Goal: Task Accomplishment & Management: Use online tool/utility

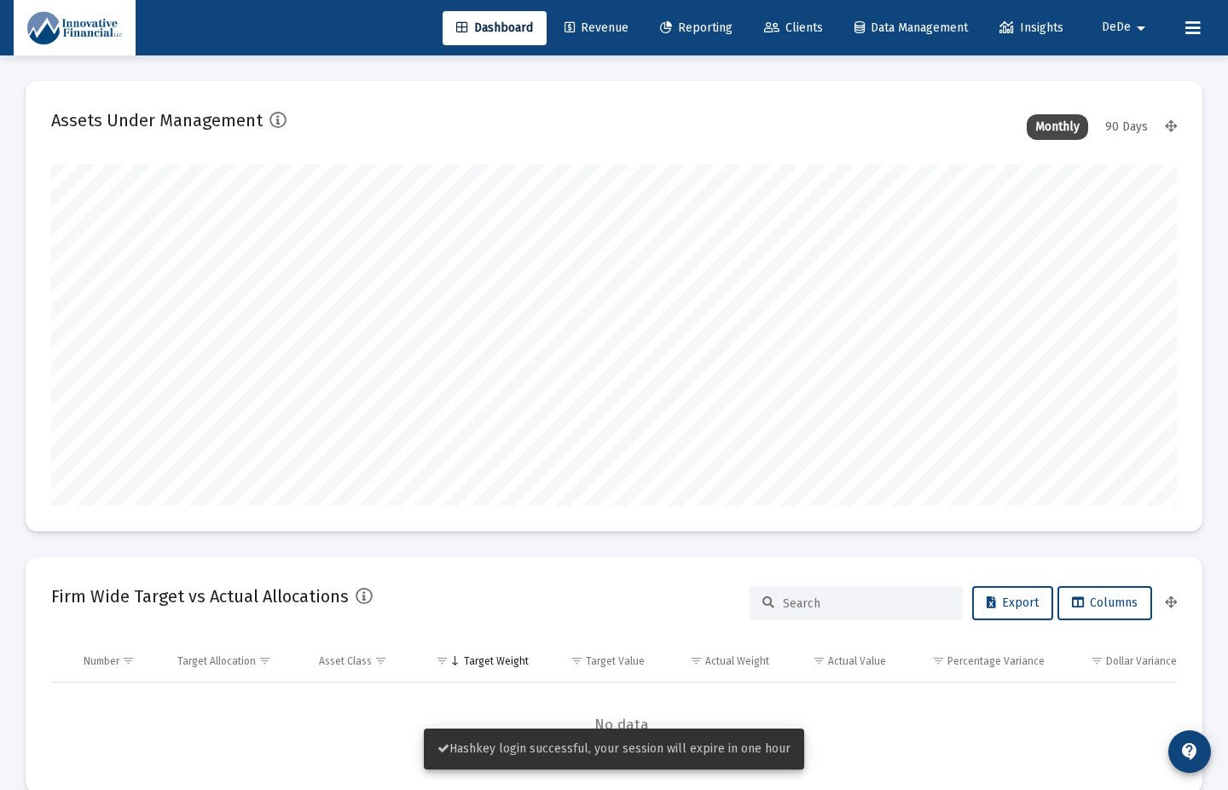
scroll to position [341, 606]
type input "[DATE]"
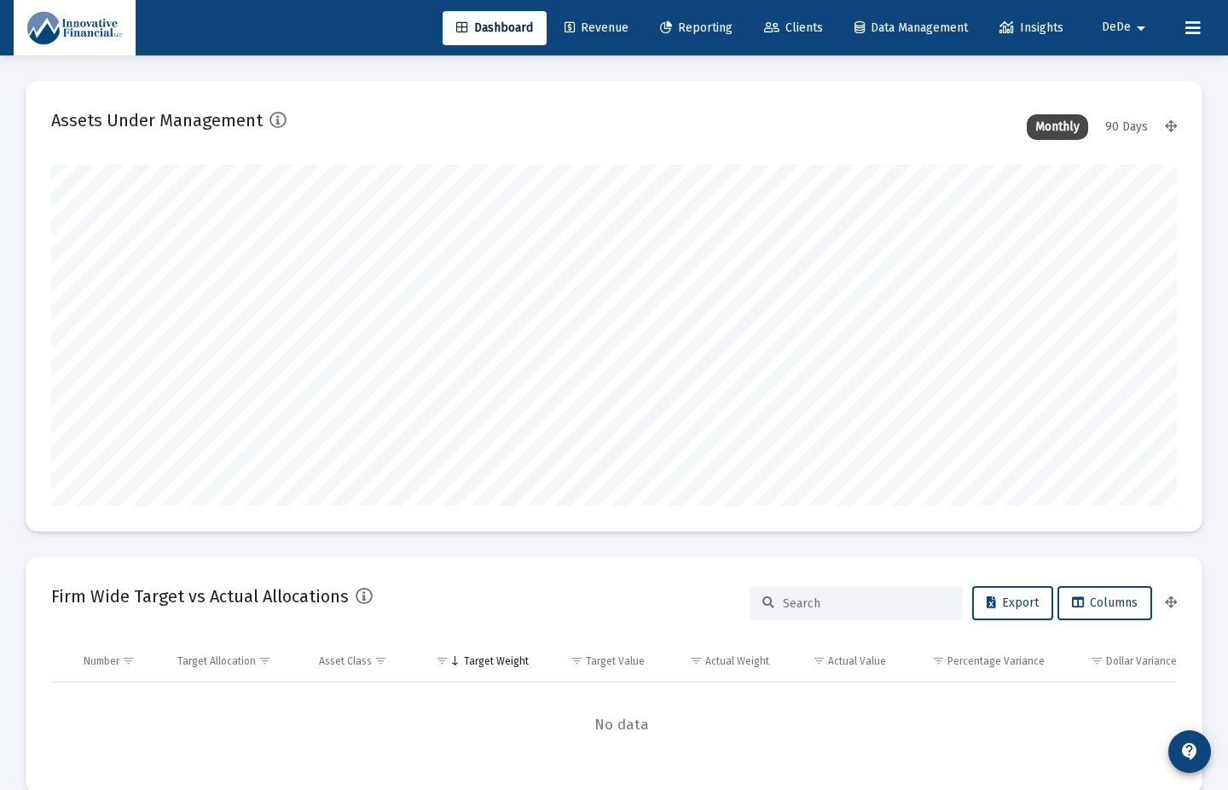
drag, startPoint x: 854, startPoint y: 21, endPoint x: 800, endPoint y: 20, distance: 53.8
click at [855, 22] on icon at bounding box center [860, 28] width 10 height 12
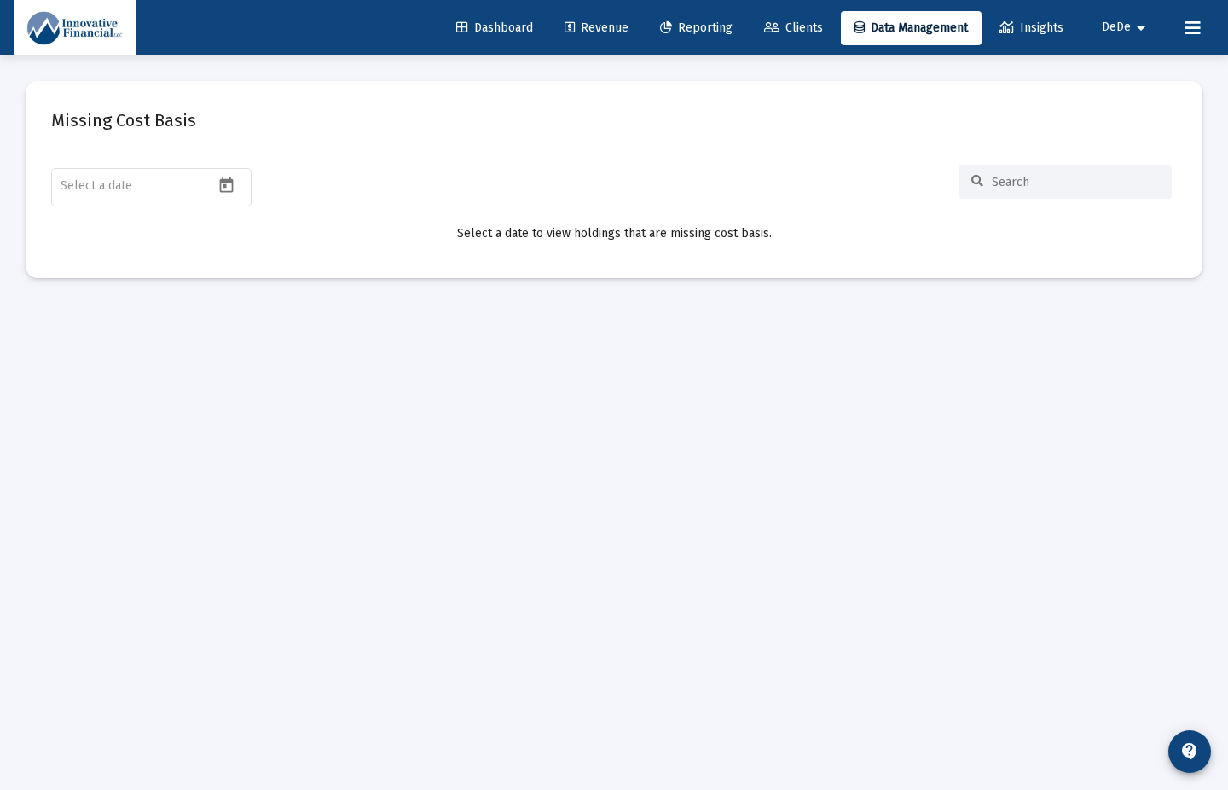
click at [800, 20] on span "Clients" at bounding box center [793, 27] width 59 height 14
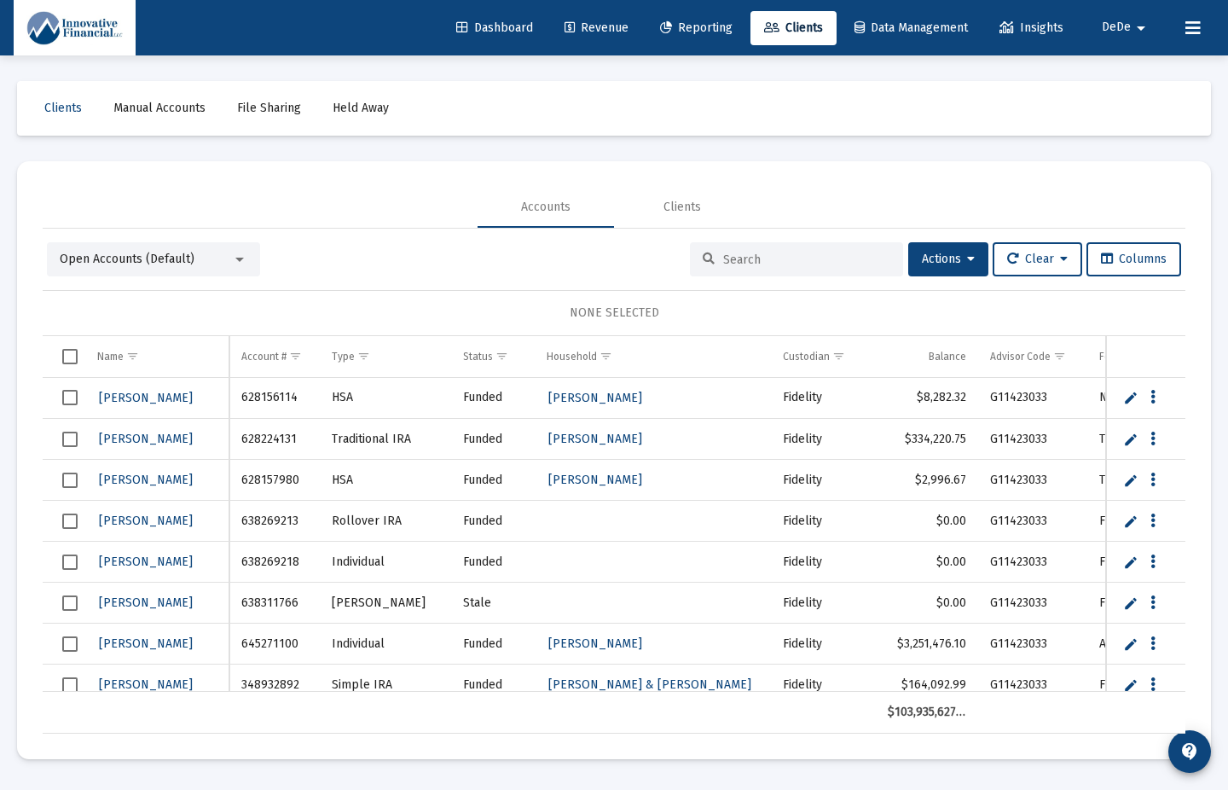
click at [67, 397] on span "Select row" at bounding box center [69, 397] width 15 height 15
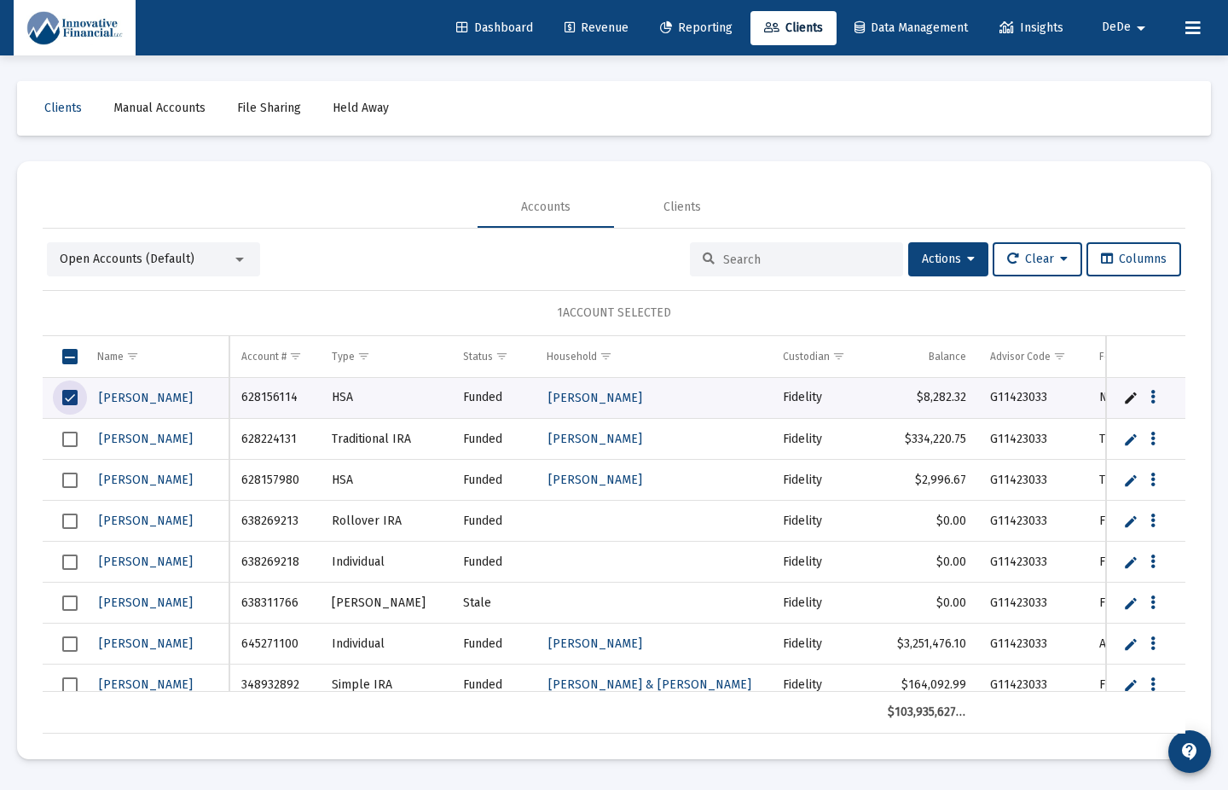
click at [75, 369] on td "Data grid" at bounding box center [64, 356] width 43 height 41
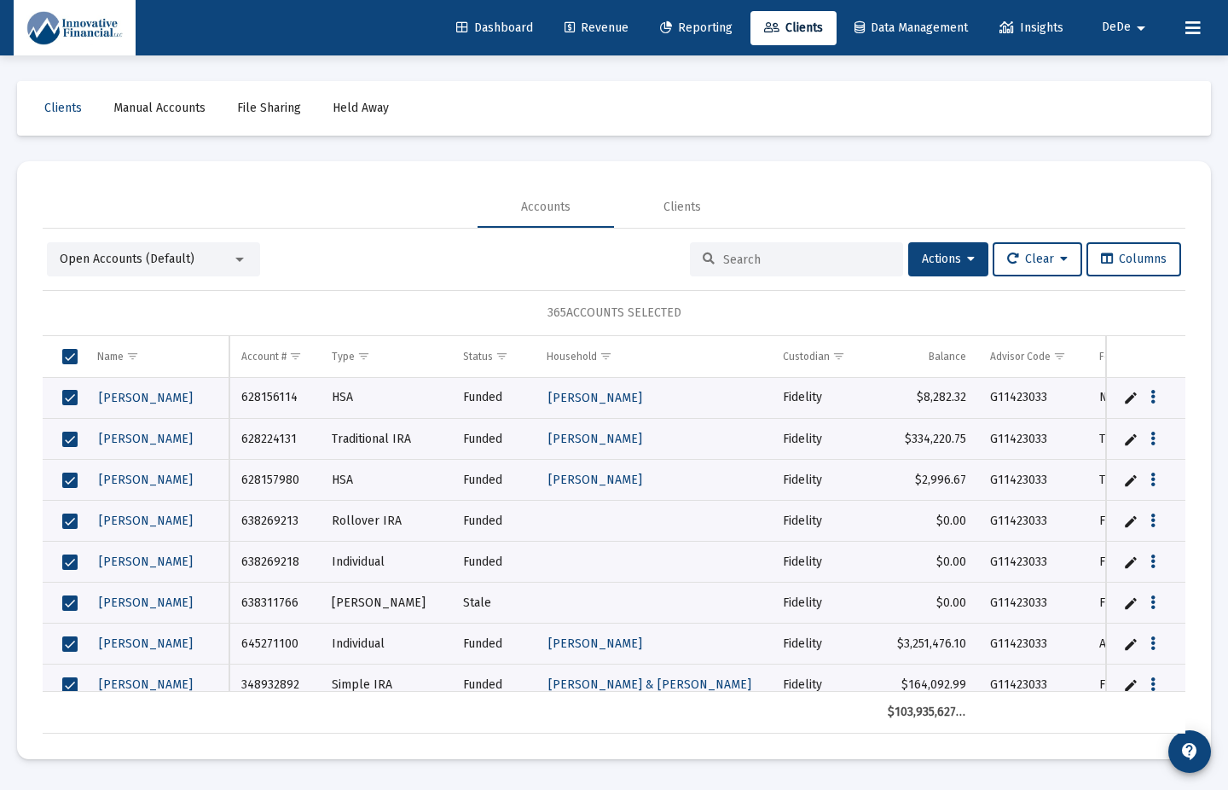
click at [71, 363] on span "Select all" at bounding box center [69, 356] width 15 height 15
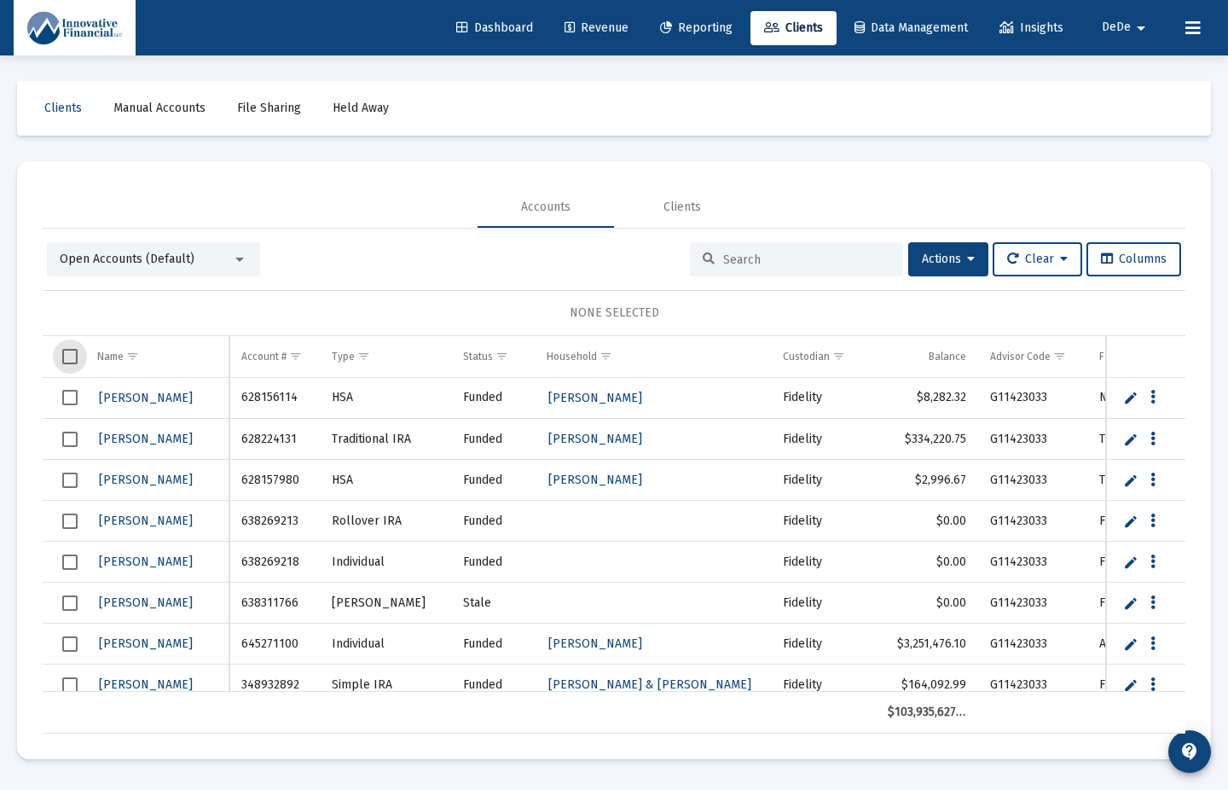
click at [581, 25] on span "Revenue" at bounding box center [597, 27] width 64 height 14
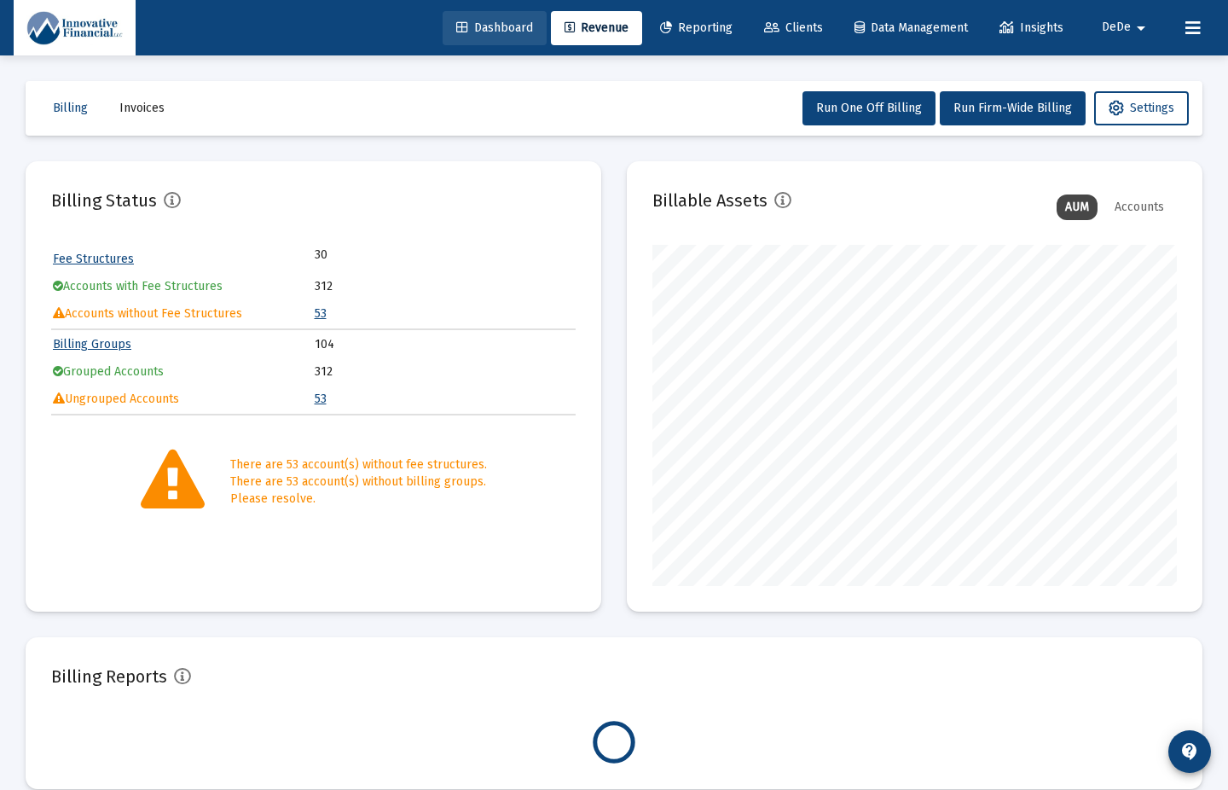
click at [484, 26] on span "Dashboard" at bounding box center [494, 27] width 77 height 14
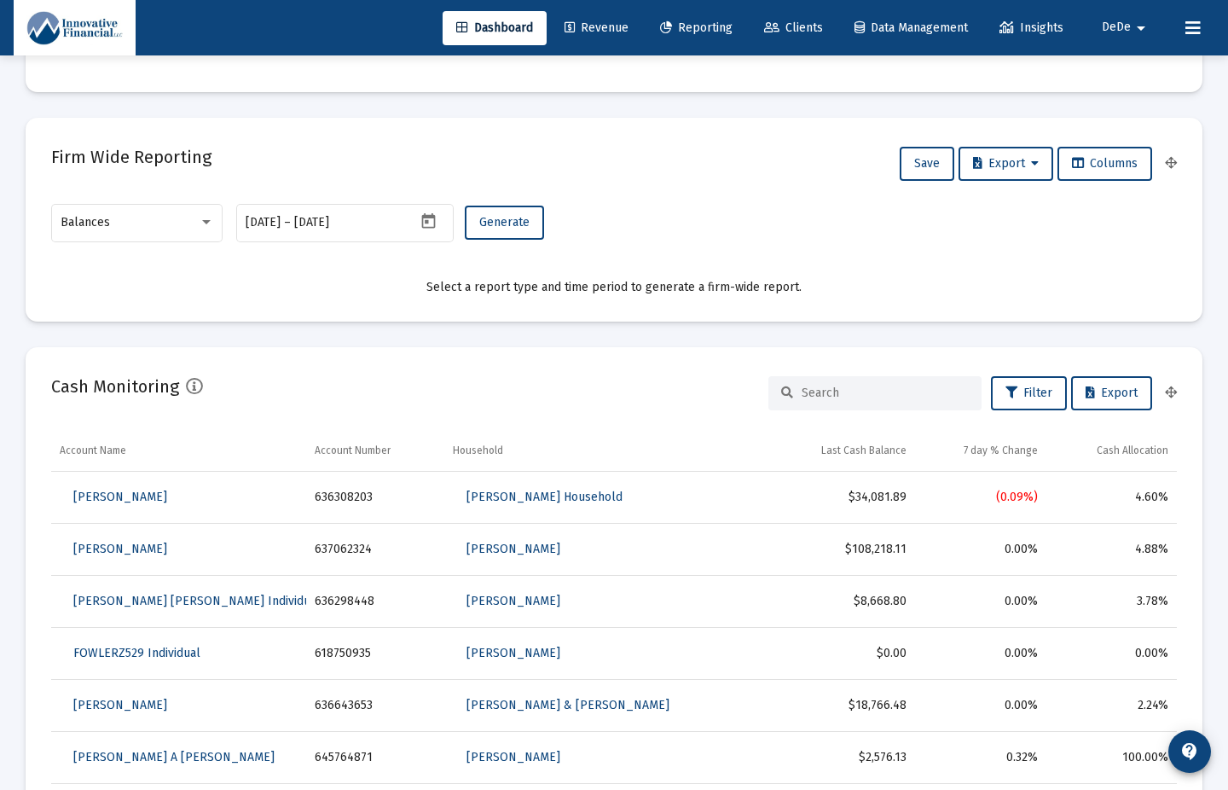
scroll to position [633, 0]
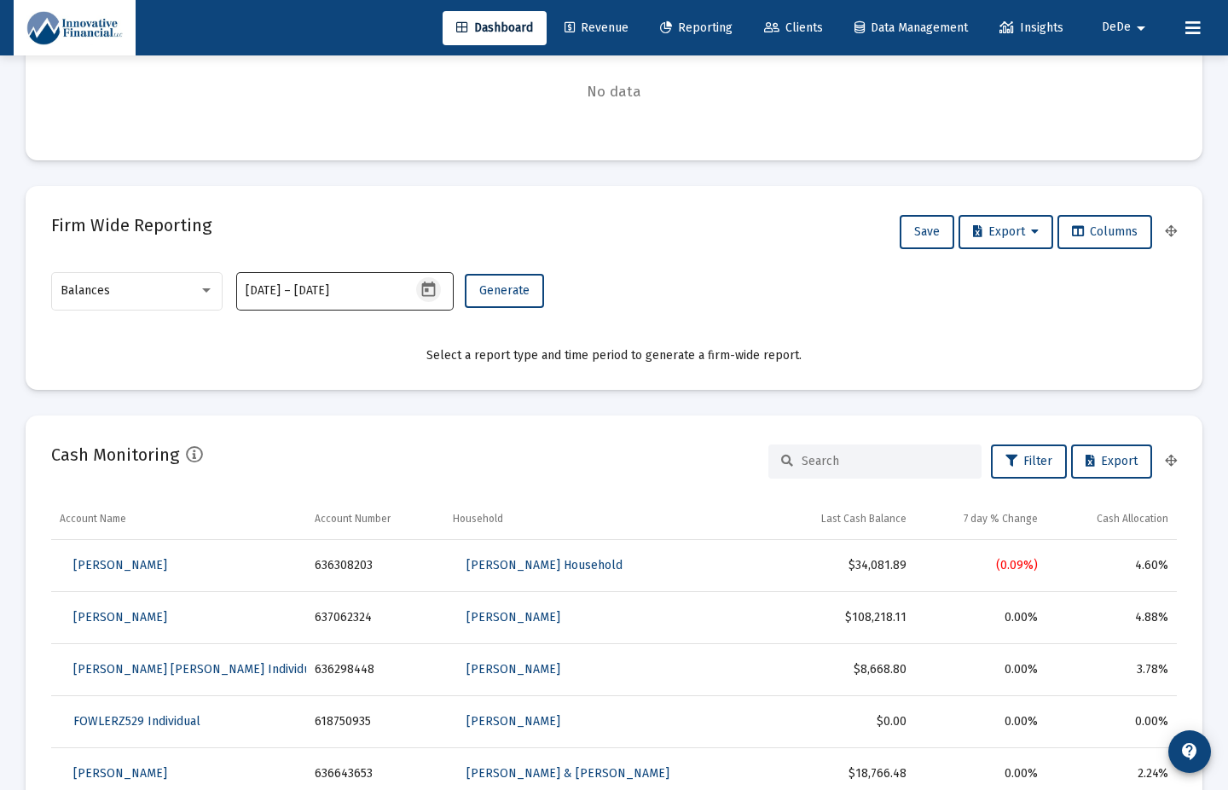
click at [426, 291] on icon "Open calendar" at bounding box center [428, 288] width 14 height 15
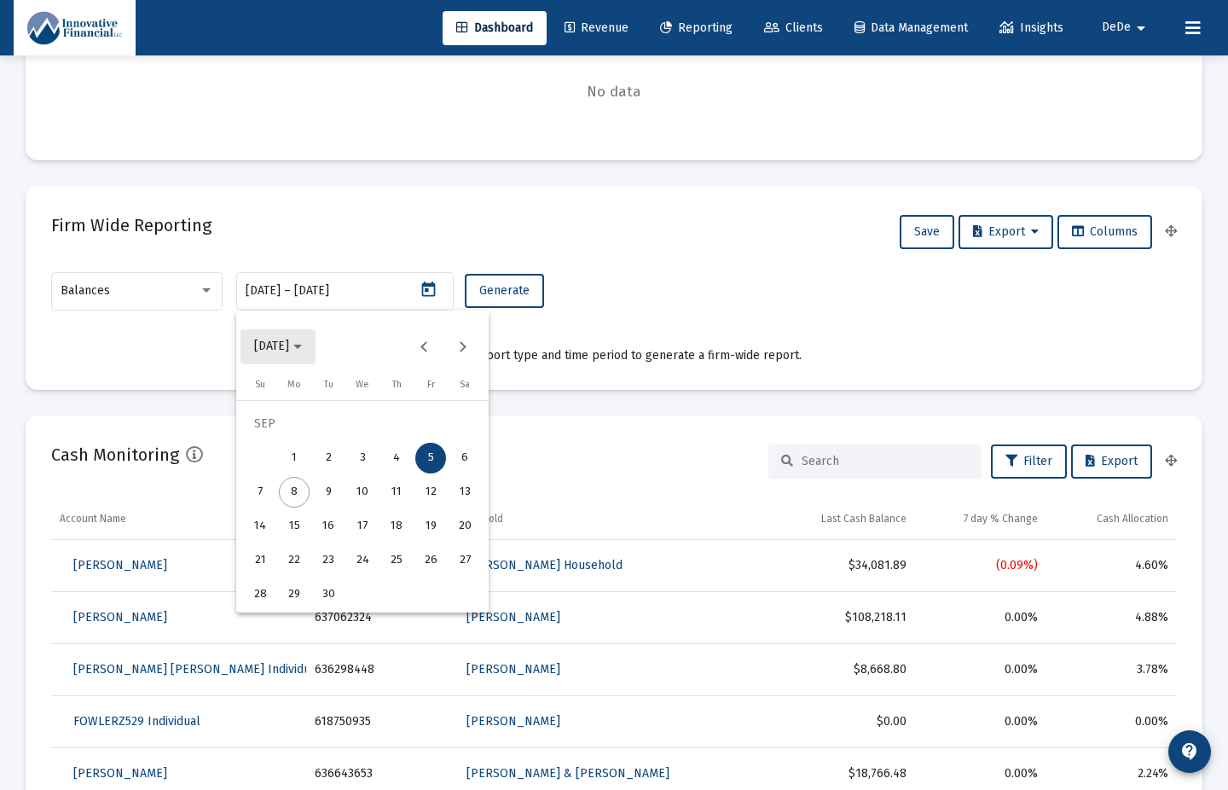
click at [289, 348] on span "[DATE]" at bounding box center [271, 346] width 35 height 14
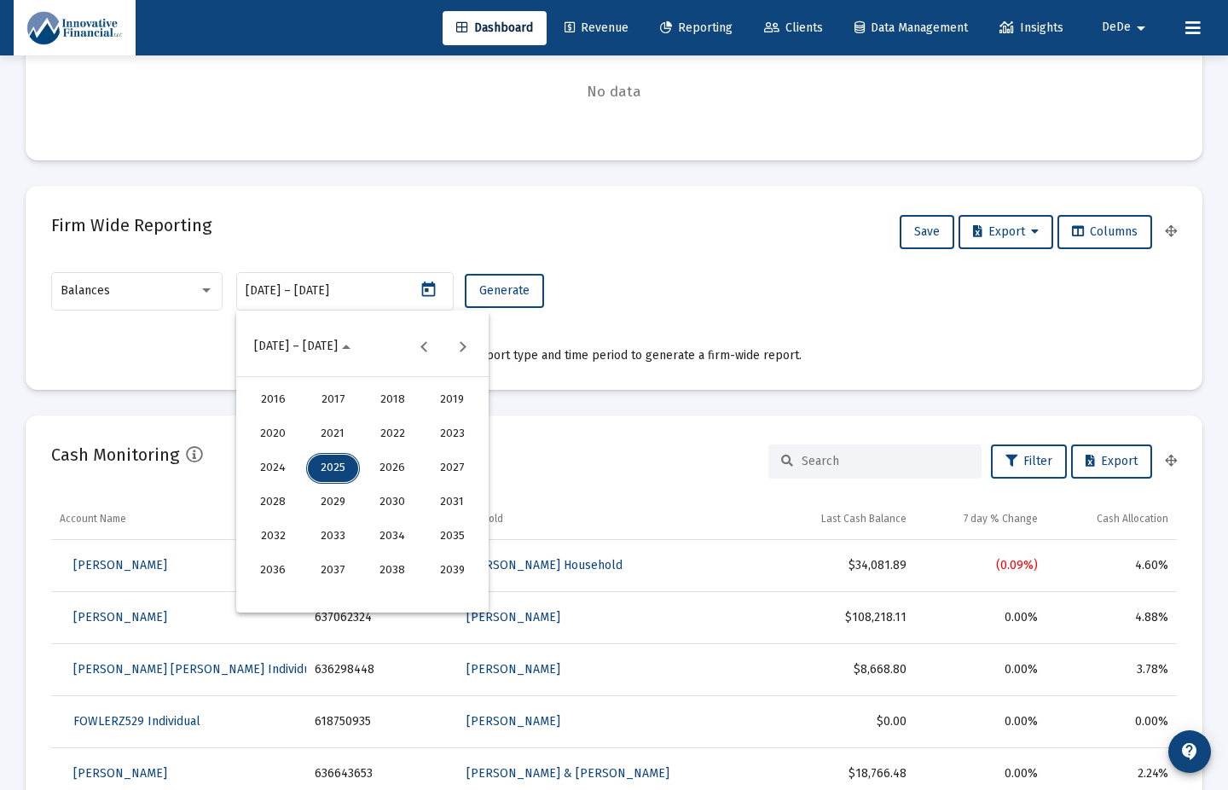
click at [345, 473] on div "2025" at bounding box center [333, 468] width 54 height 31
click at [455, 470] on div "AUG" at bounding box center [453, 468] width 54 height 31
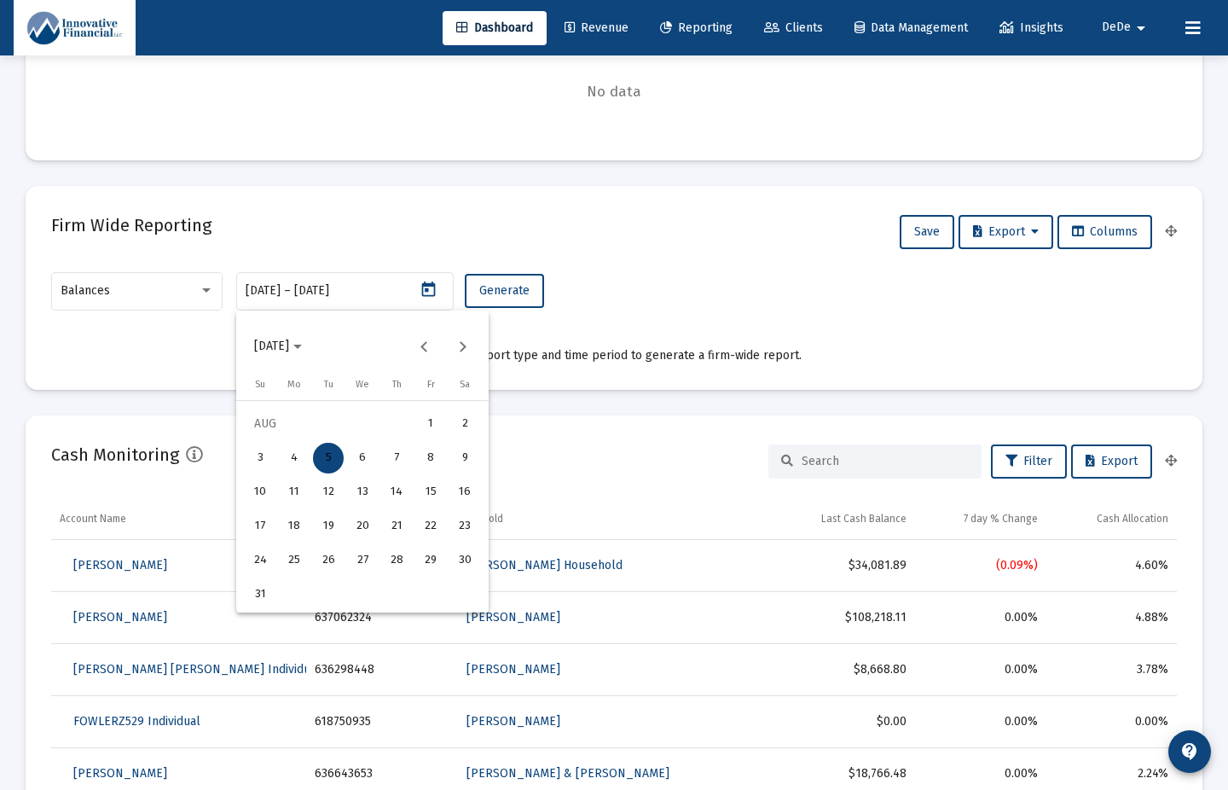
click at [264, 573] on div "31" at bounding box center [260, 594] width 31 height 31
type input "[DATE]"
click at [264, 573] on div "31" at bounding box center [260, 594] width 31 height 31
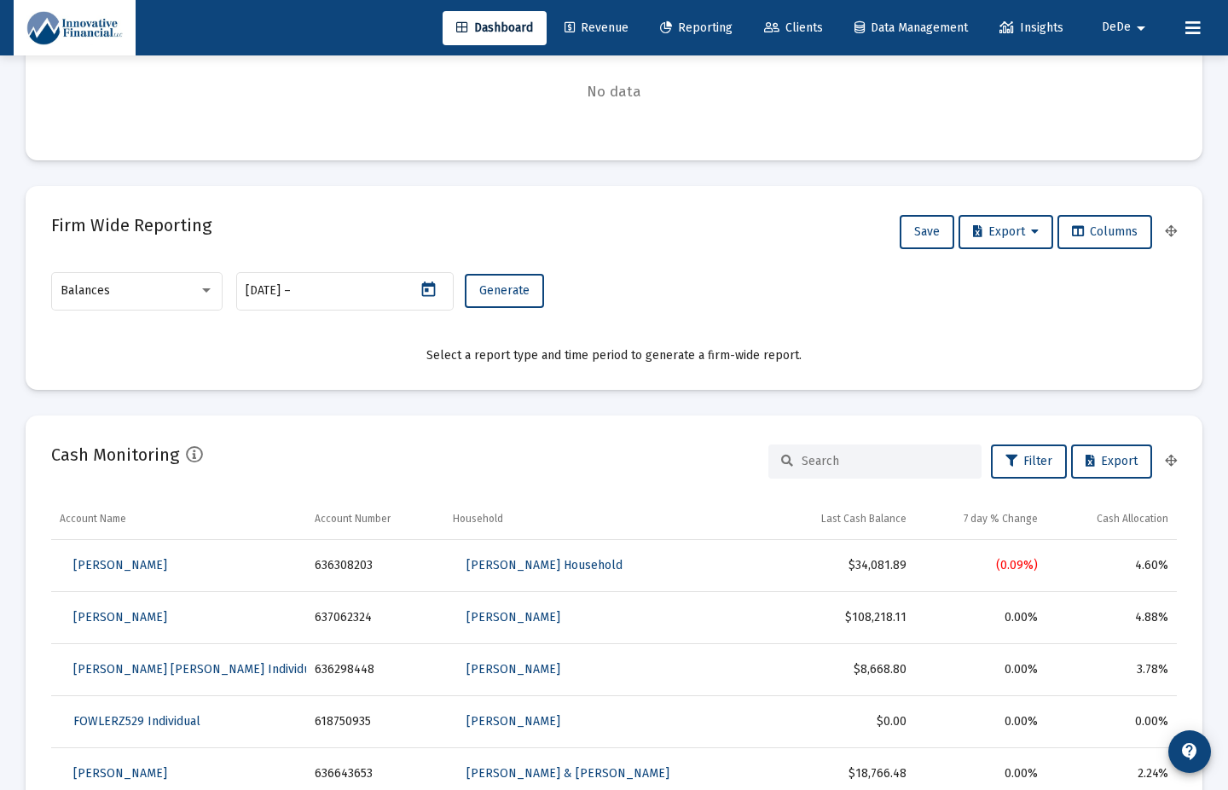
type input "[DATE]"
click at [491, 290] on span "Generate" at bounding box center [504, 290] width 50 height 14
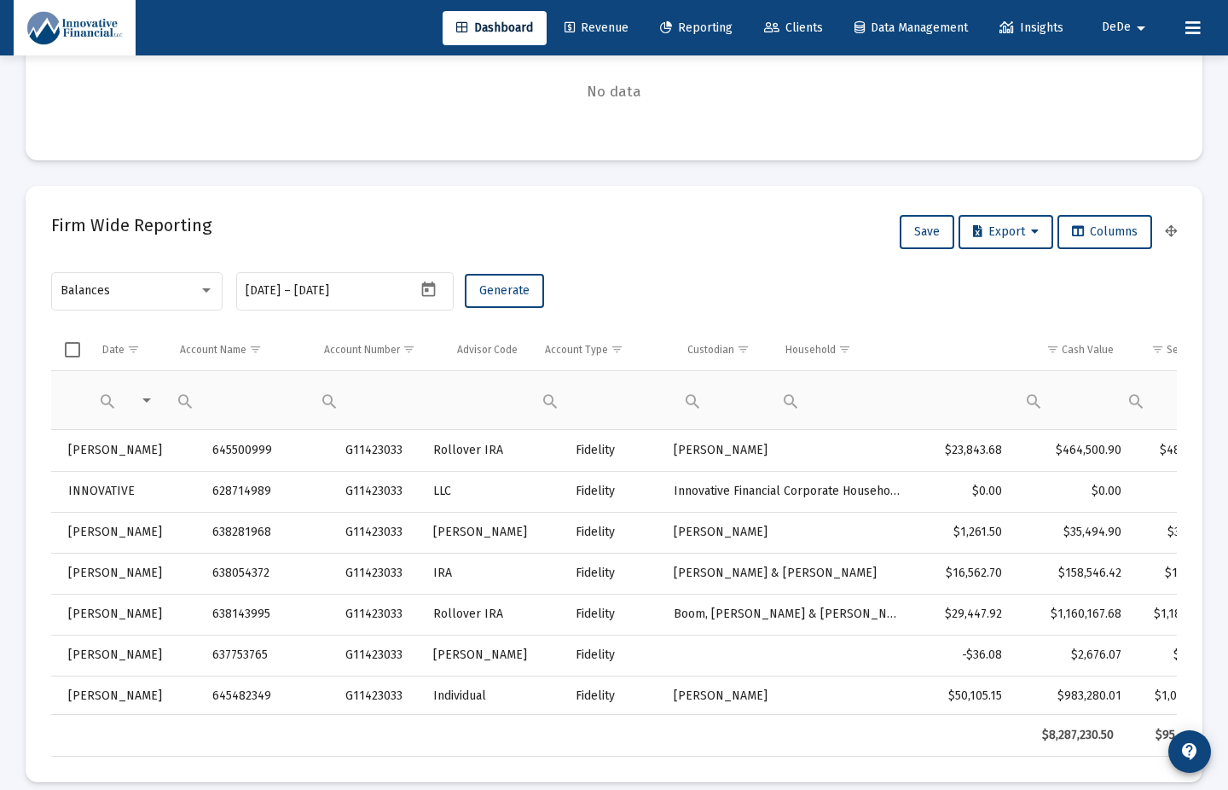
scroll to position [0, 117]
